Goal: Connect with others: Connect with other users

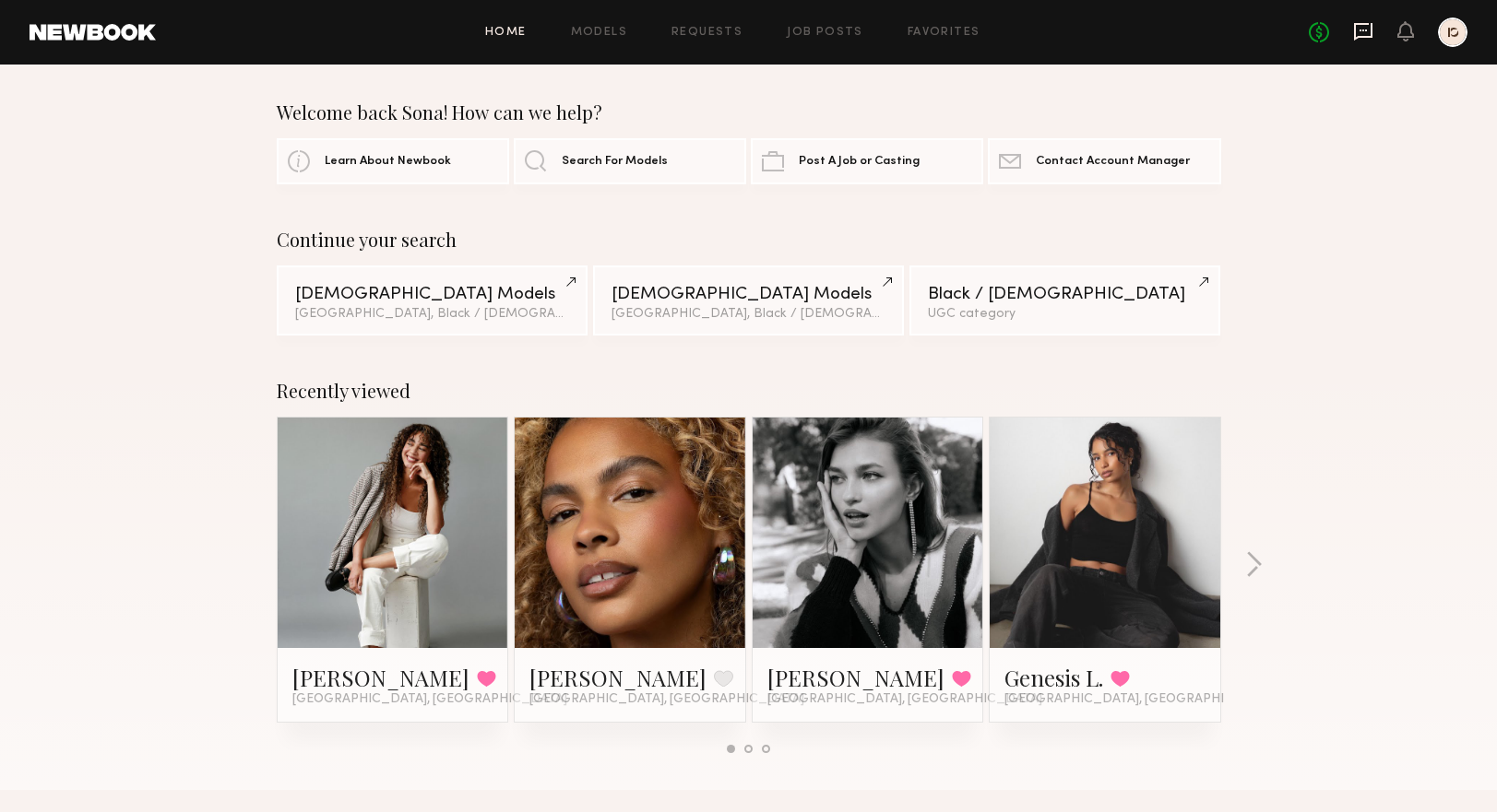
click at [1370, 31] on icon at bounding box center [1363, 31] width 20 height 20
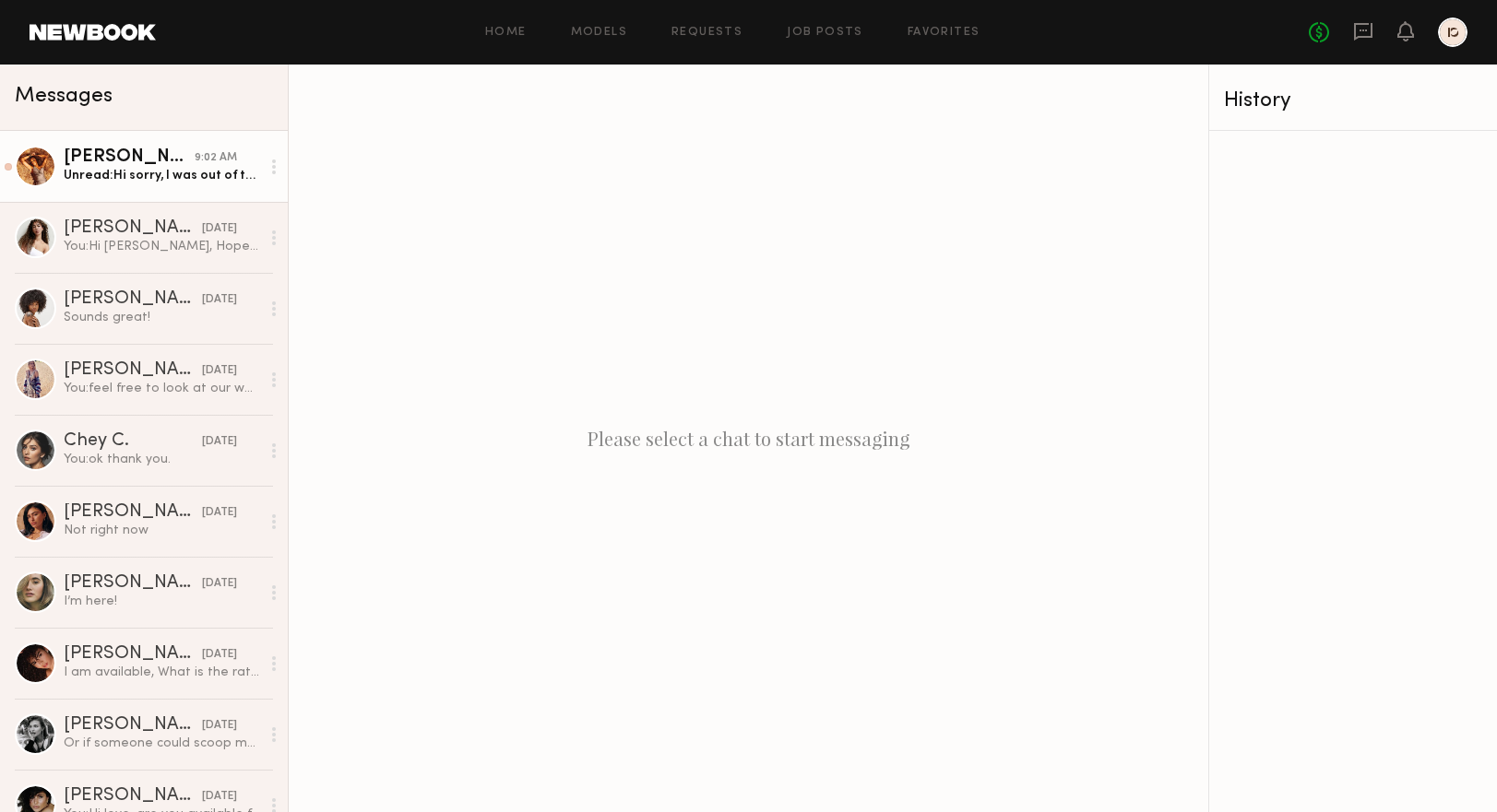
click at [171, 178] on div "Unread: Hi sorry, I was out of town! But I’m back :)" at bounding box center [162, 176] width 197 height 18
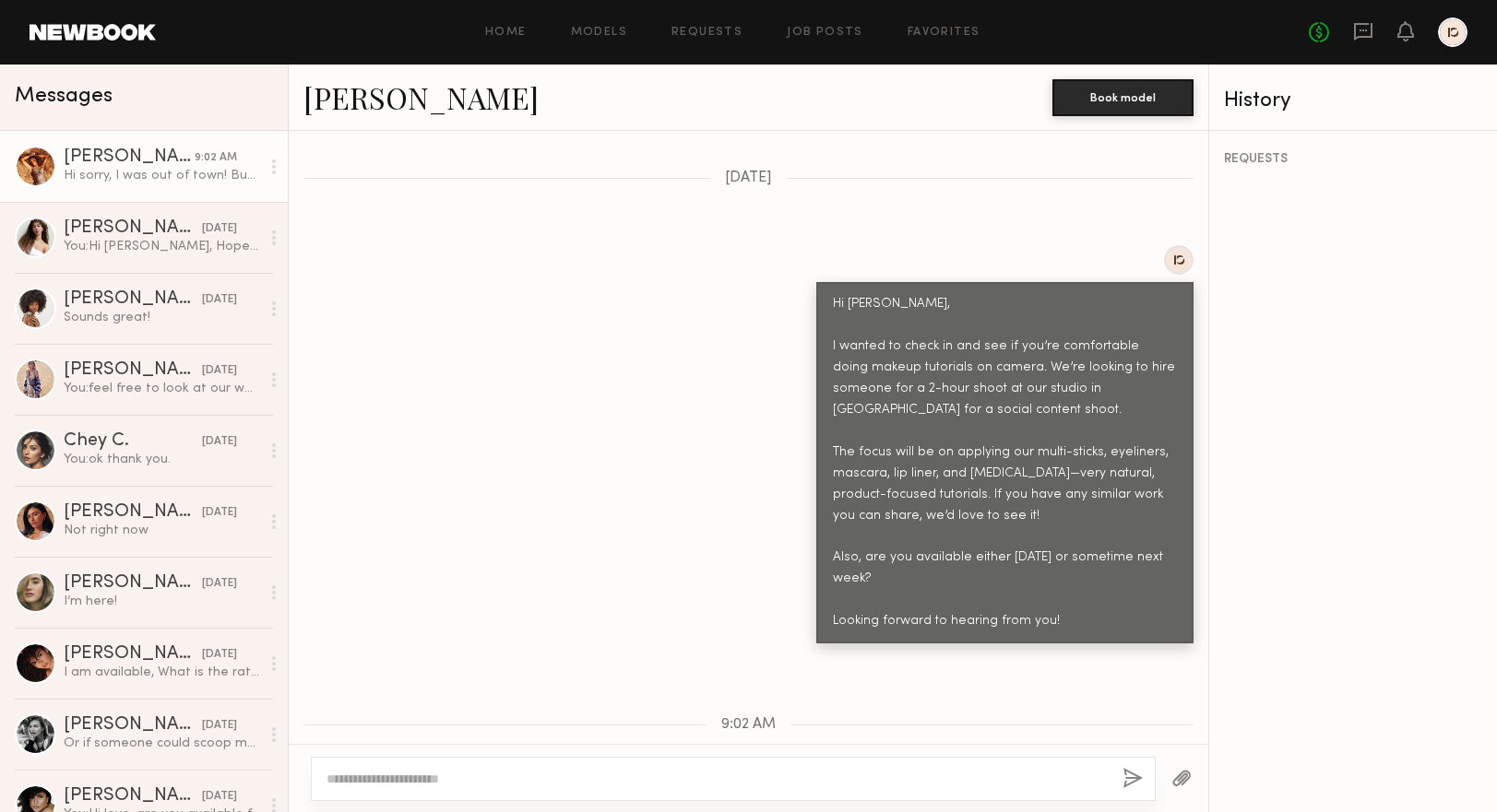
scroll to position [680, 0]
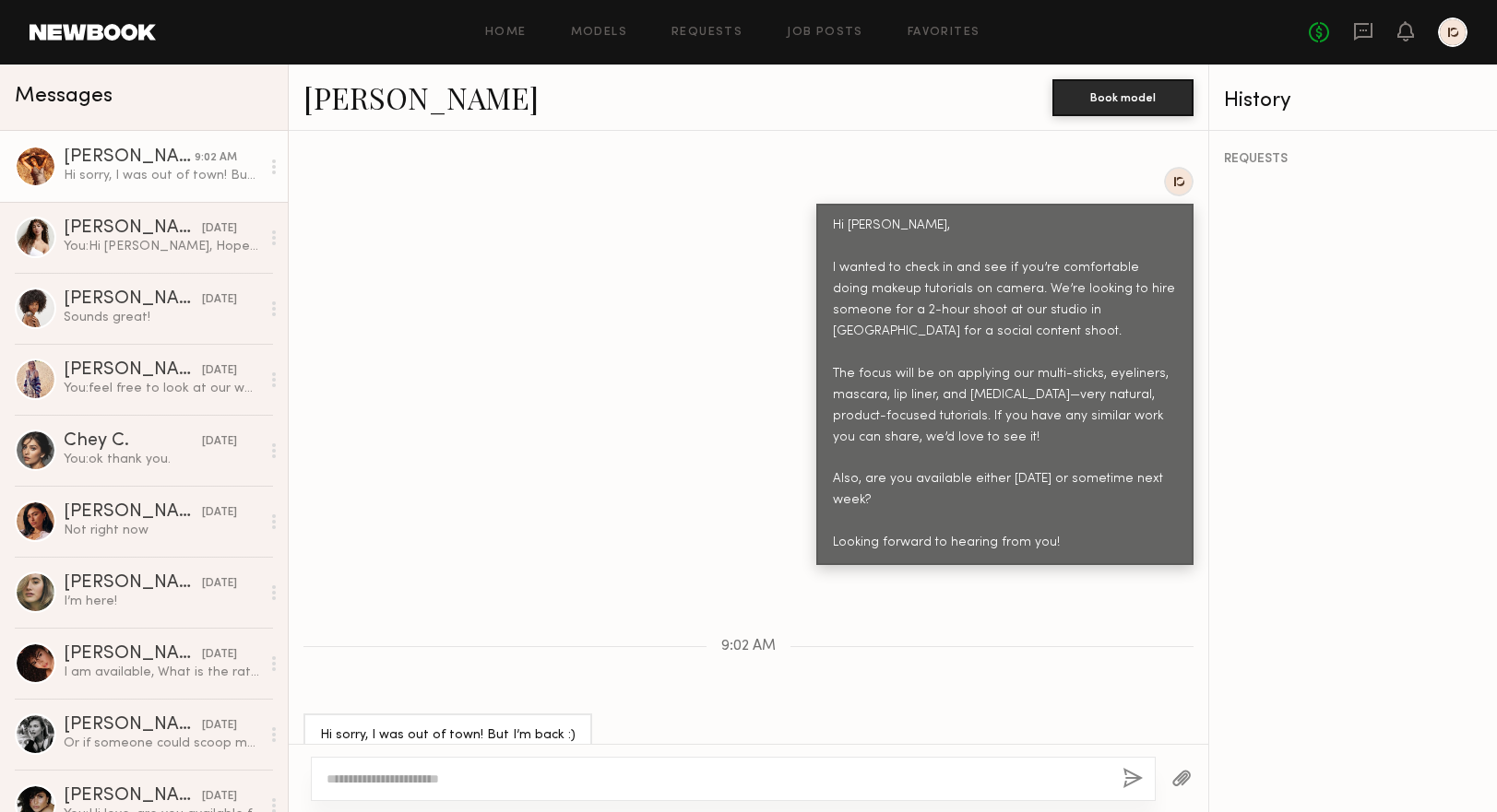
click at [337, 100] on link "Miya R." at bounding box center [421, 98] width 235 height 40
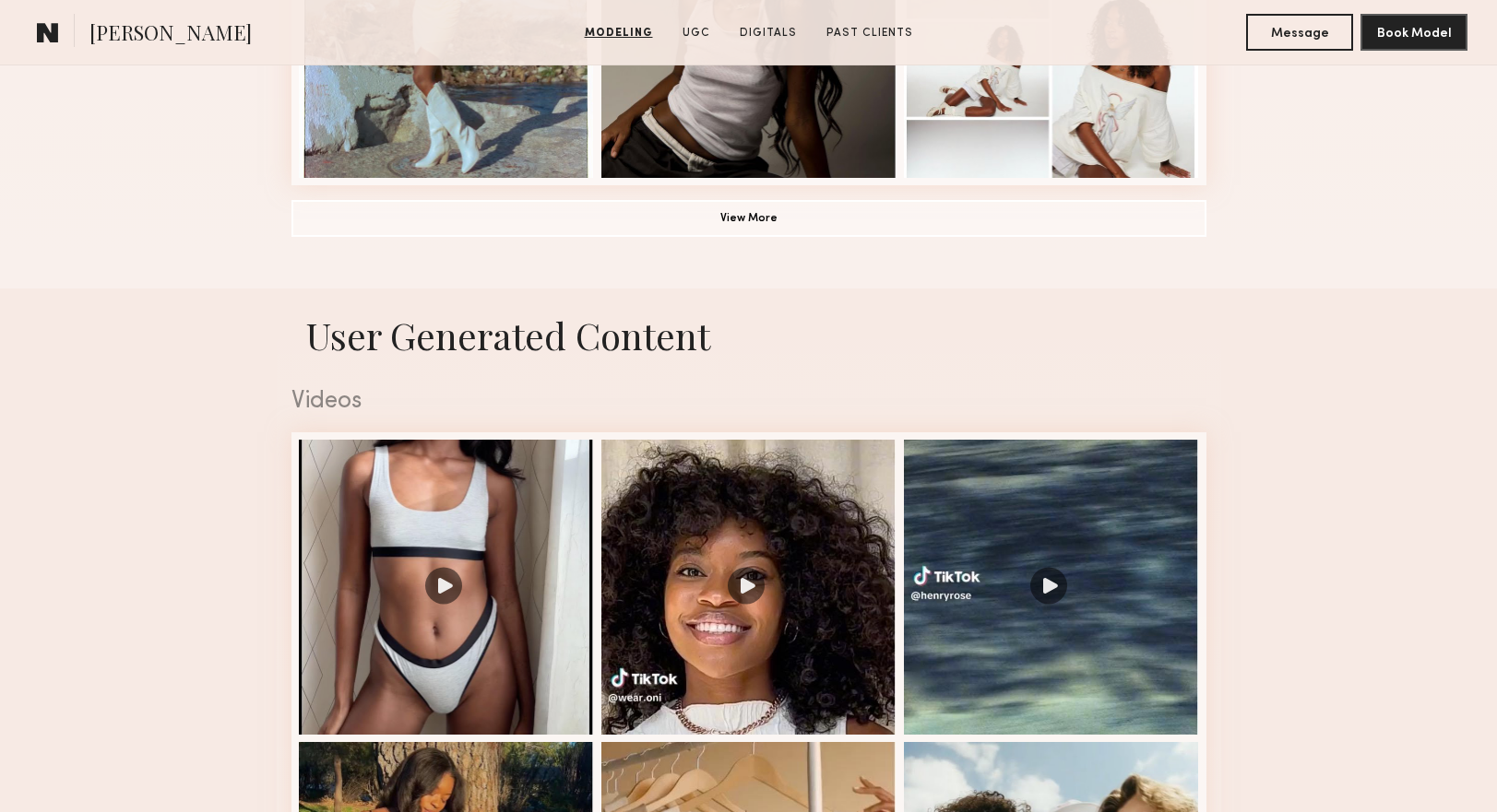
scroll to position [1628, 0]
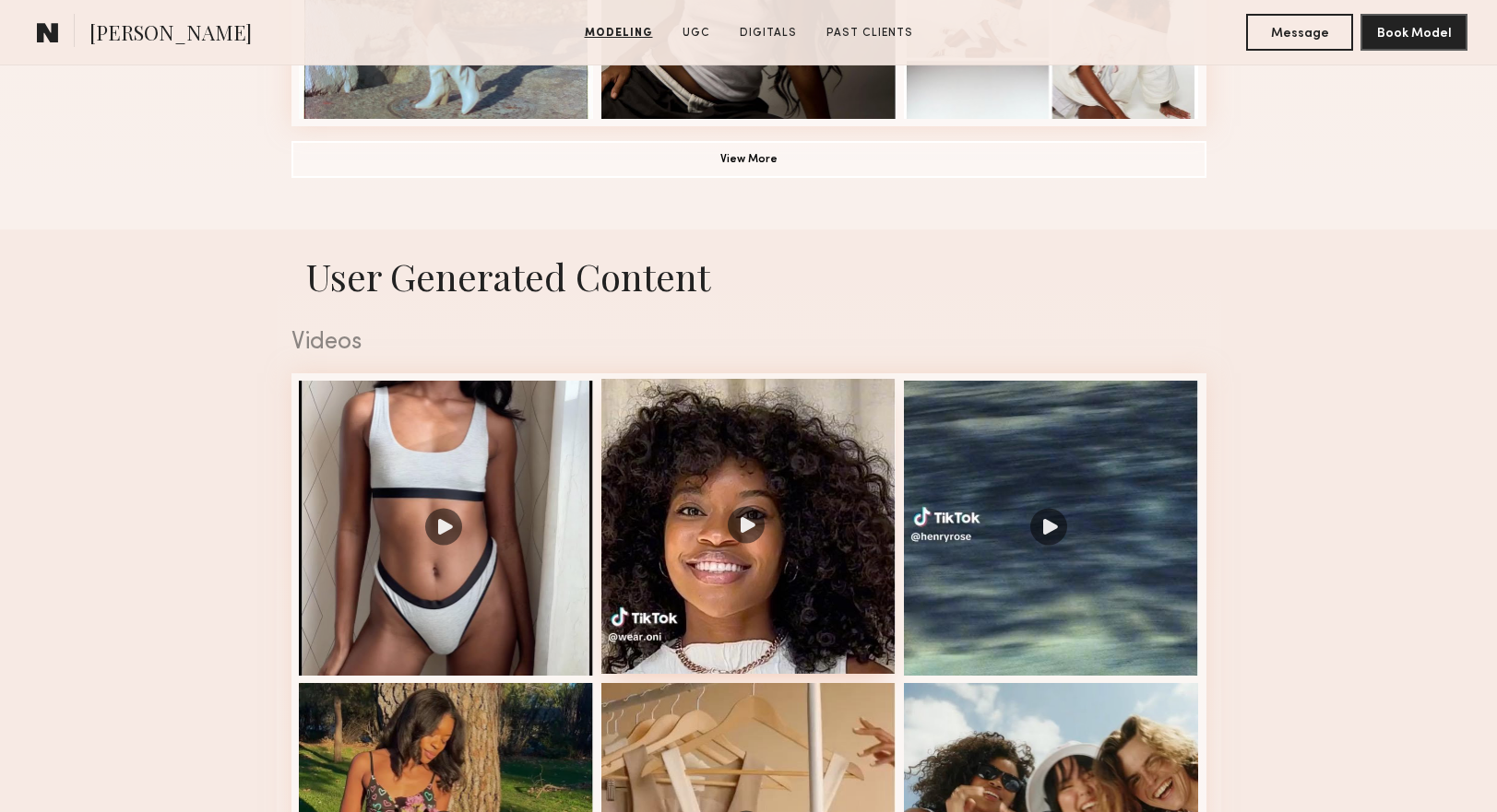
click at [795, 613] on div at bounding box center [748, 525] width 295 height 295
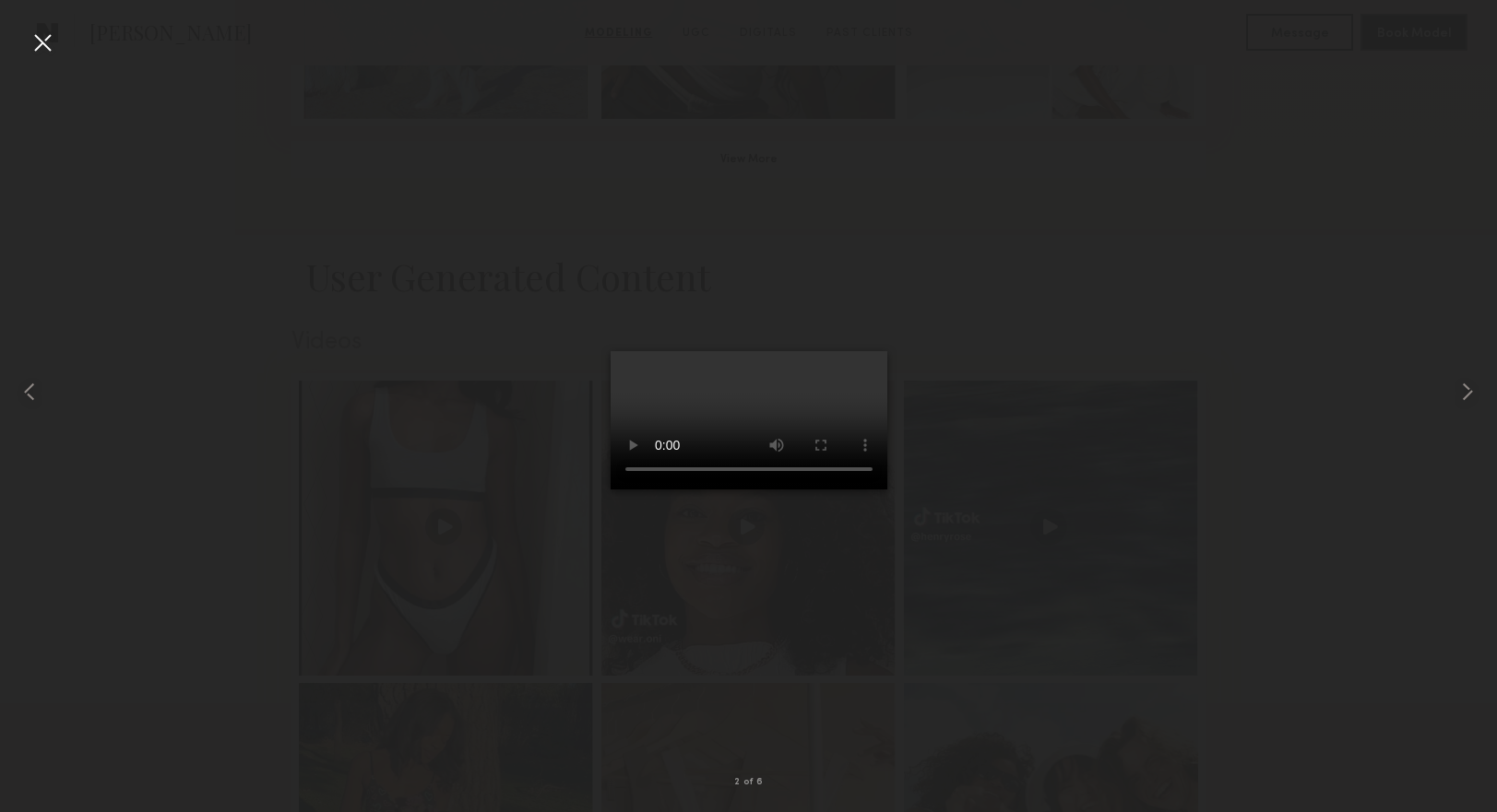
click at [36, 43] on div at bounding box center [43, 43] width 30 height 30
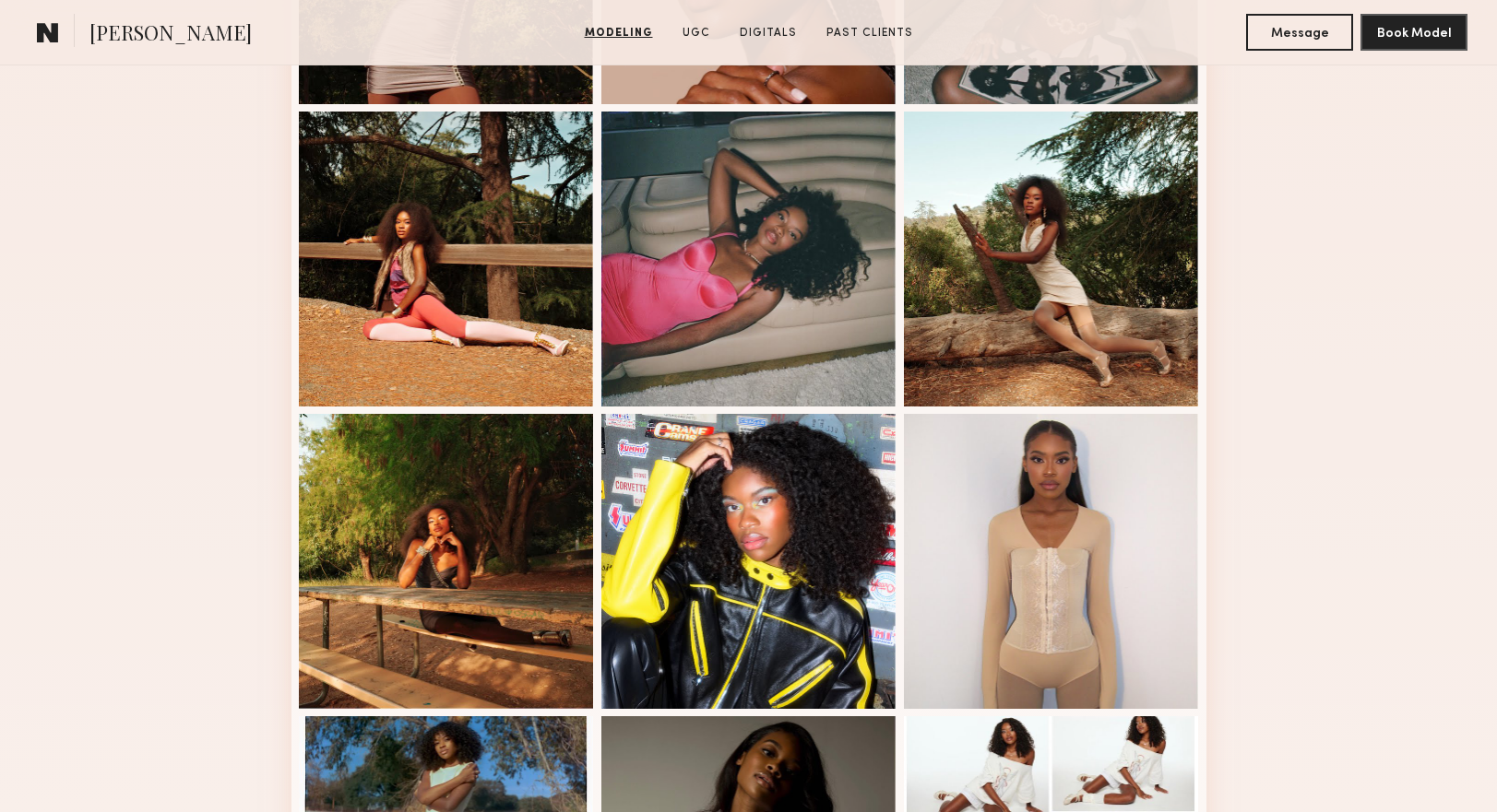
scroll to position [0, 0]
